Goal: Transaction & Acquisition: Download file/media

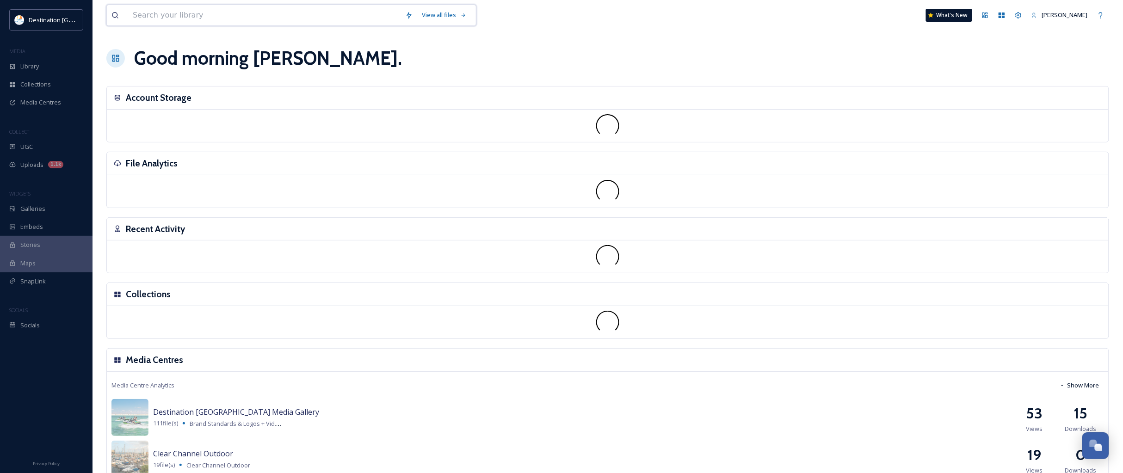
click at [191, 13] on input at bounding box center [264, 15] width 272 height 20
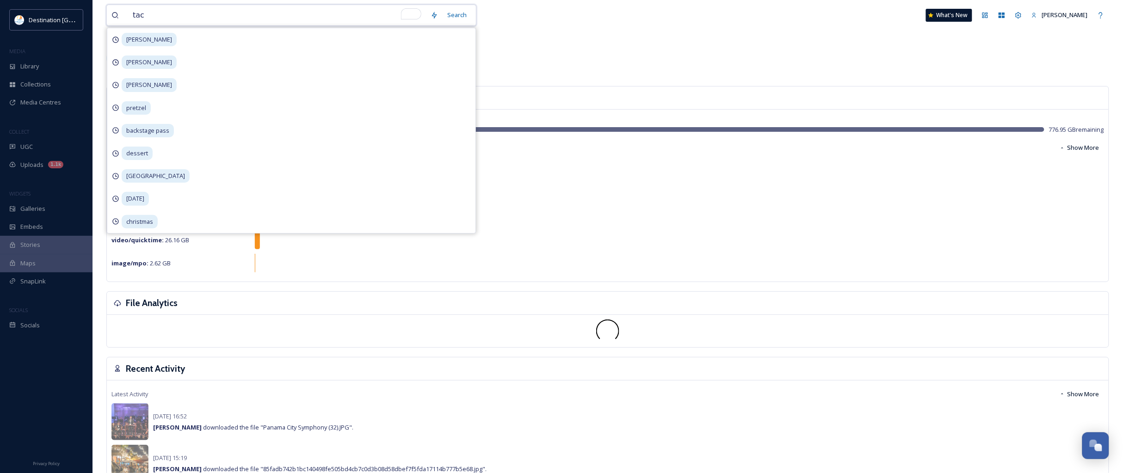
type input "taco"
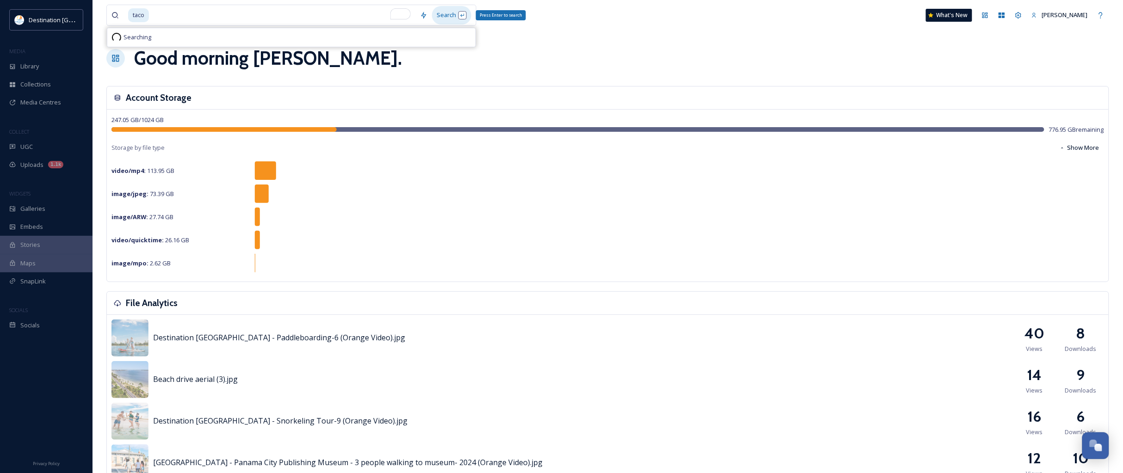
click at [447, 12] on div "Search Press Enter to search" at bounding box center [451, 15] width 39 height 18
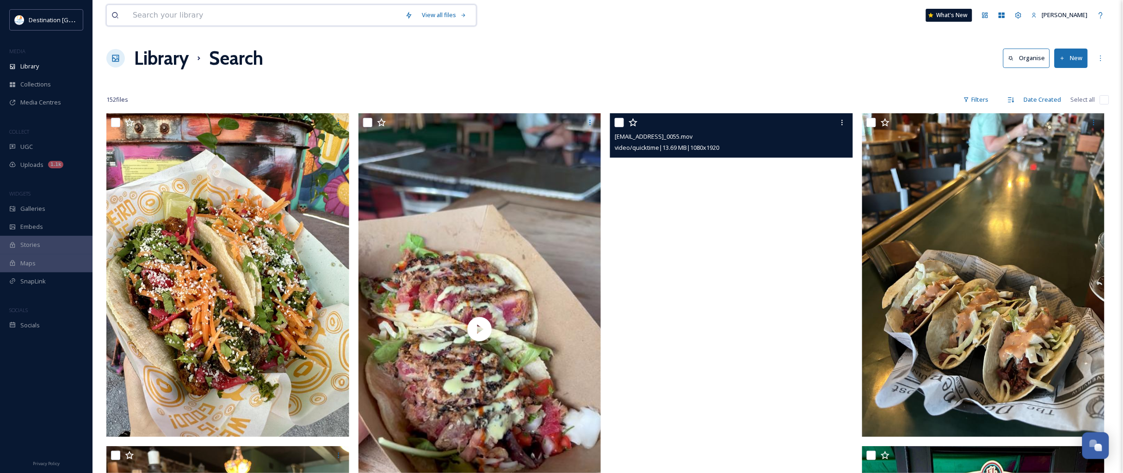
click at [235, 19] on input at bounding box center [264, 15] width 272 height 20
type input "finns"
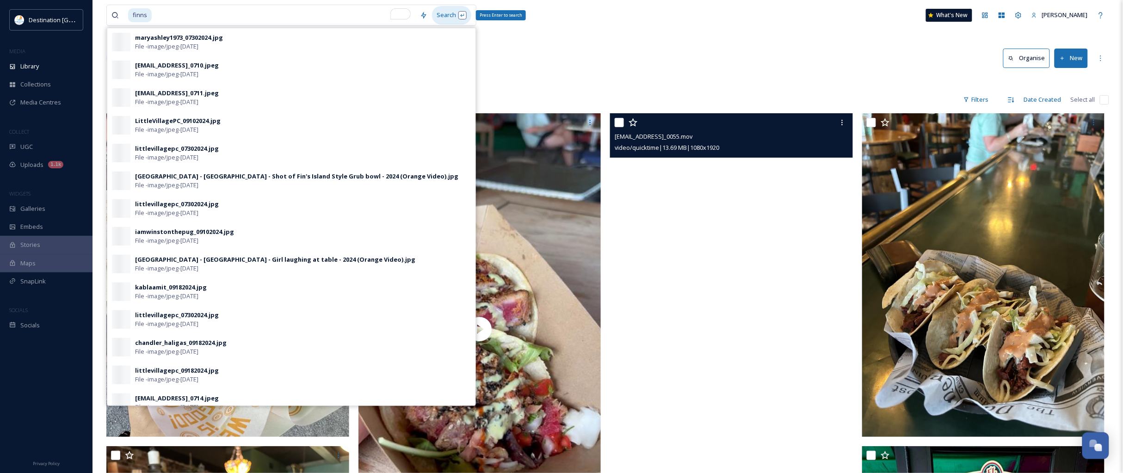
click at [452, 17] on div "Search Press Enter to search" at bounding box center [451, 15] width 39 height 18
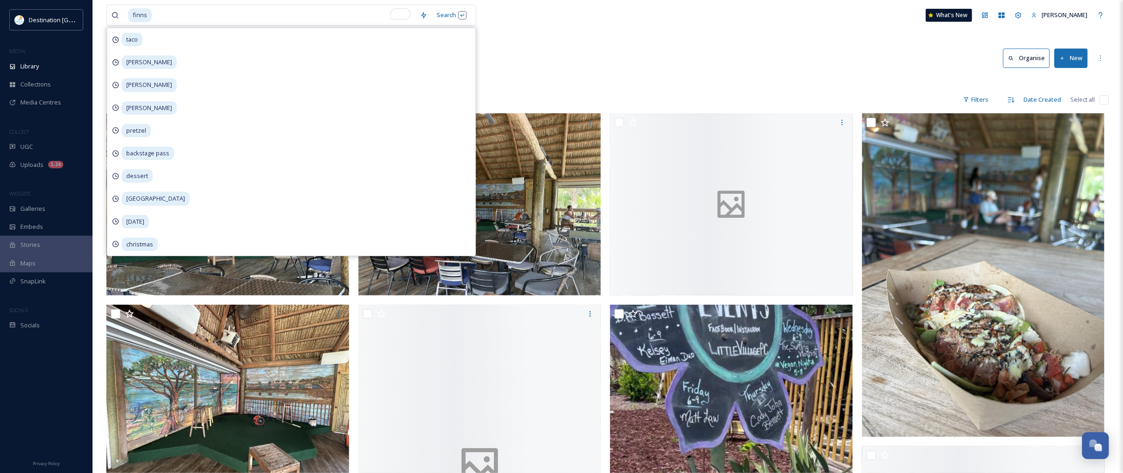
click at [562, 45] on div "Library Search Organise New" at bounding box center [607, 58] width 1003 height 28
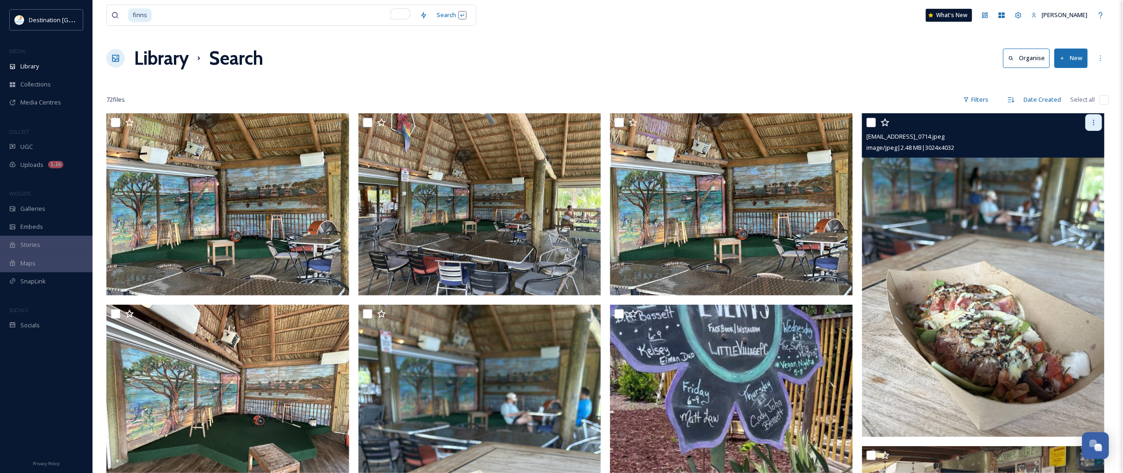
click at [1095, 125] on icon at bounding box center [1093, 122] width 7 height 7
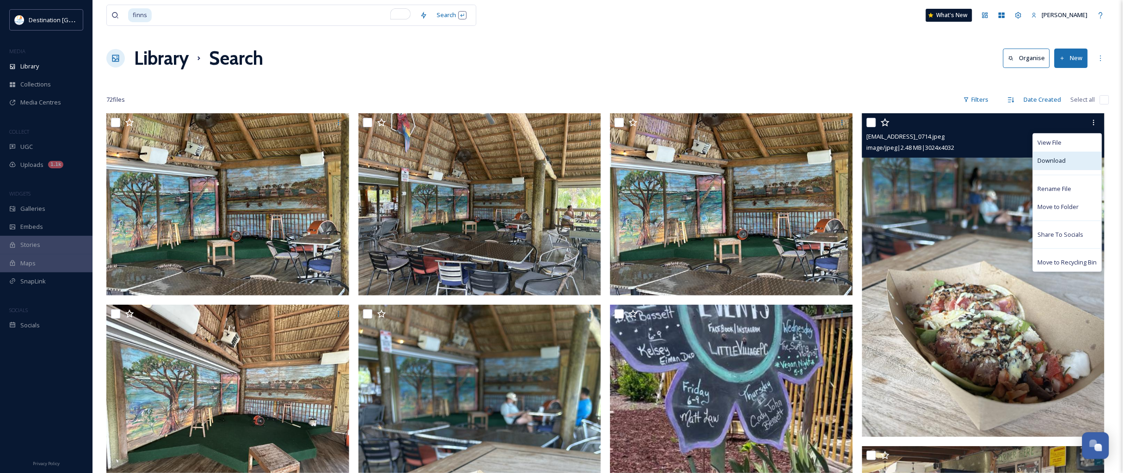
click at [1055, 161] on span "Download" at bounding box center [1052, 160] width 28 height 9
